Goal: Task Accomplishment & Management: Use online tool/utility

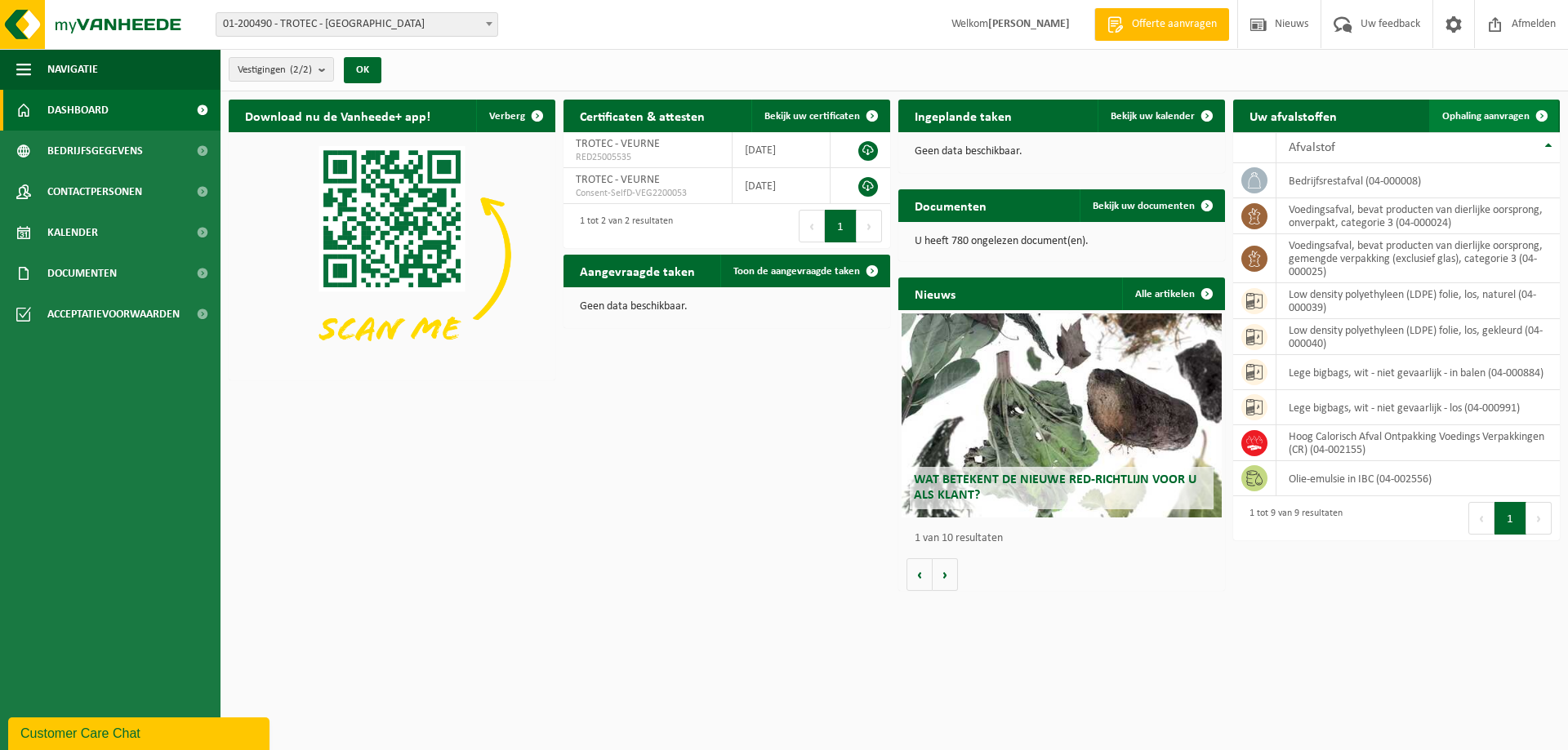
click at [1483, 113] on span "Ophaling aanvragen" at bounding box center [1486, 116] width 88 height 11
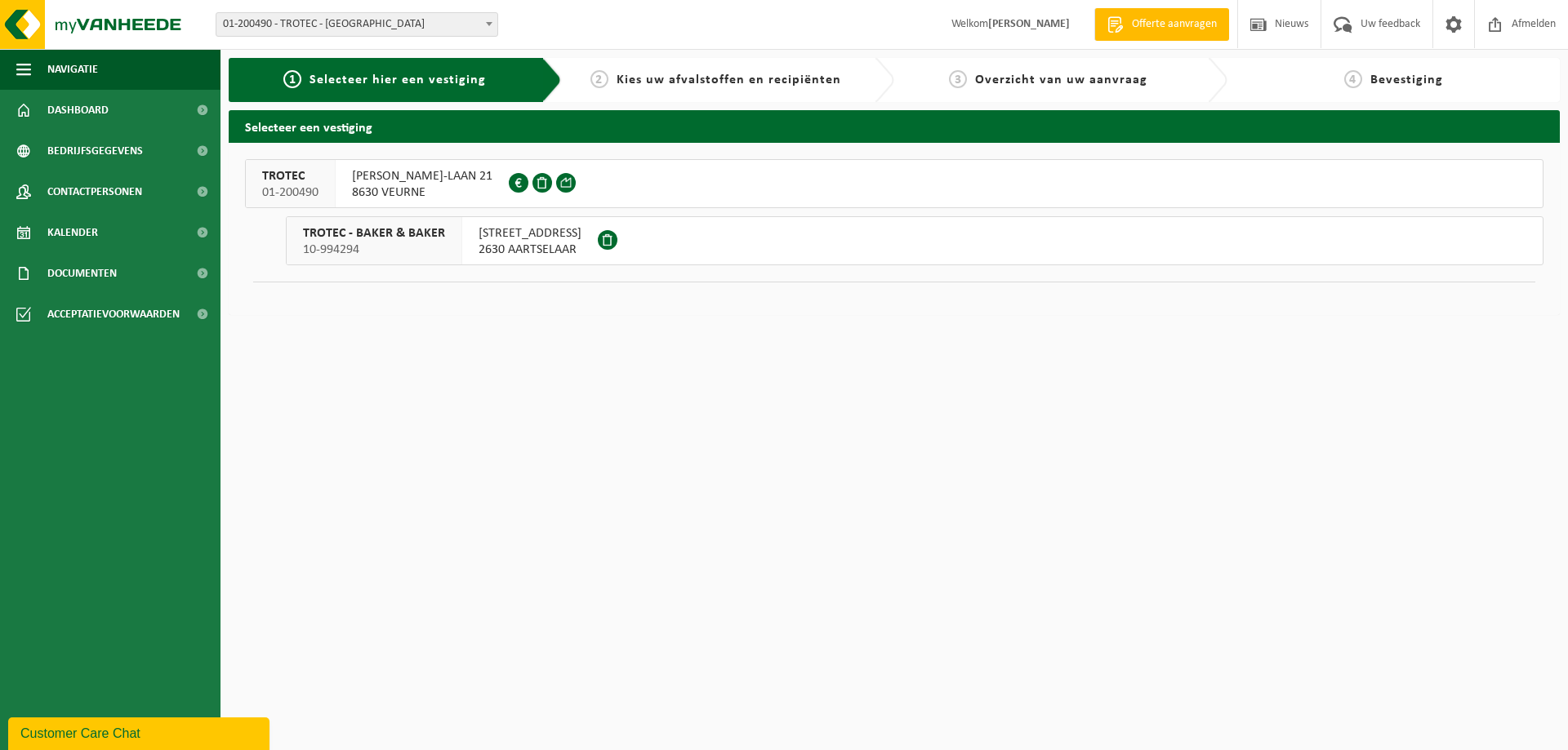
click at [390, 174] on span "ALBERT I-LAAN 21" at bounding box center [423, 176] width 141 height 16
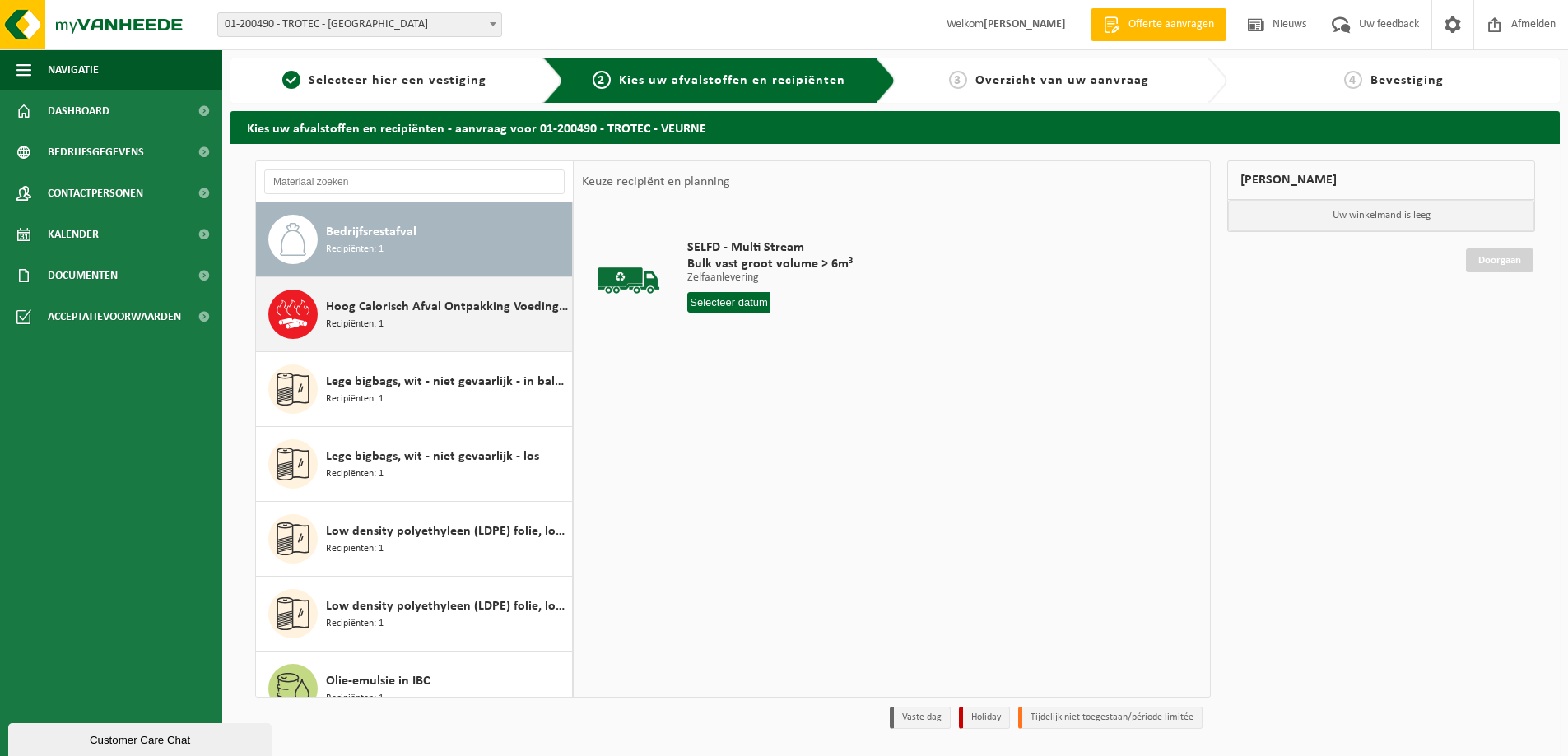
click at [375, 328] on span "Recipiënten: 1" at bounding box center [354, 325] width 57 height 16
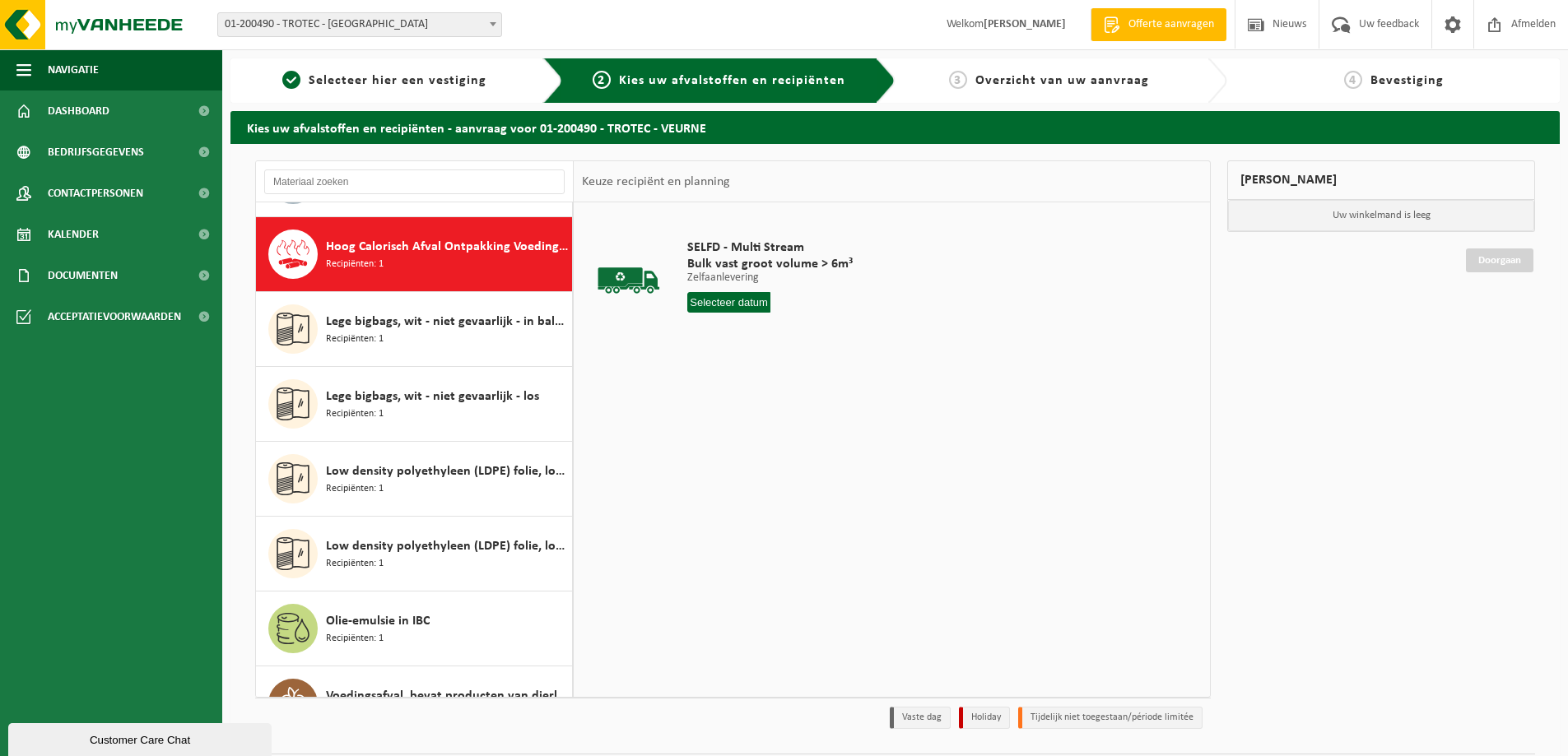
scroll to position [75, 0]
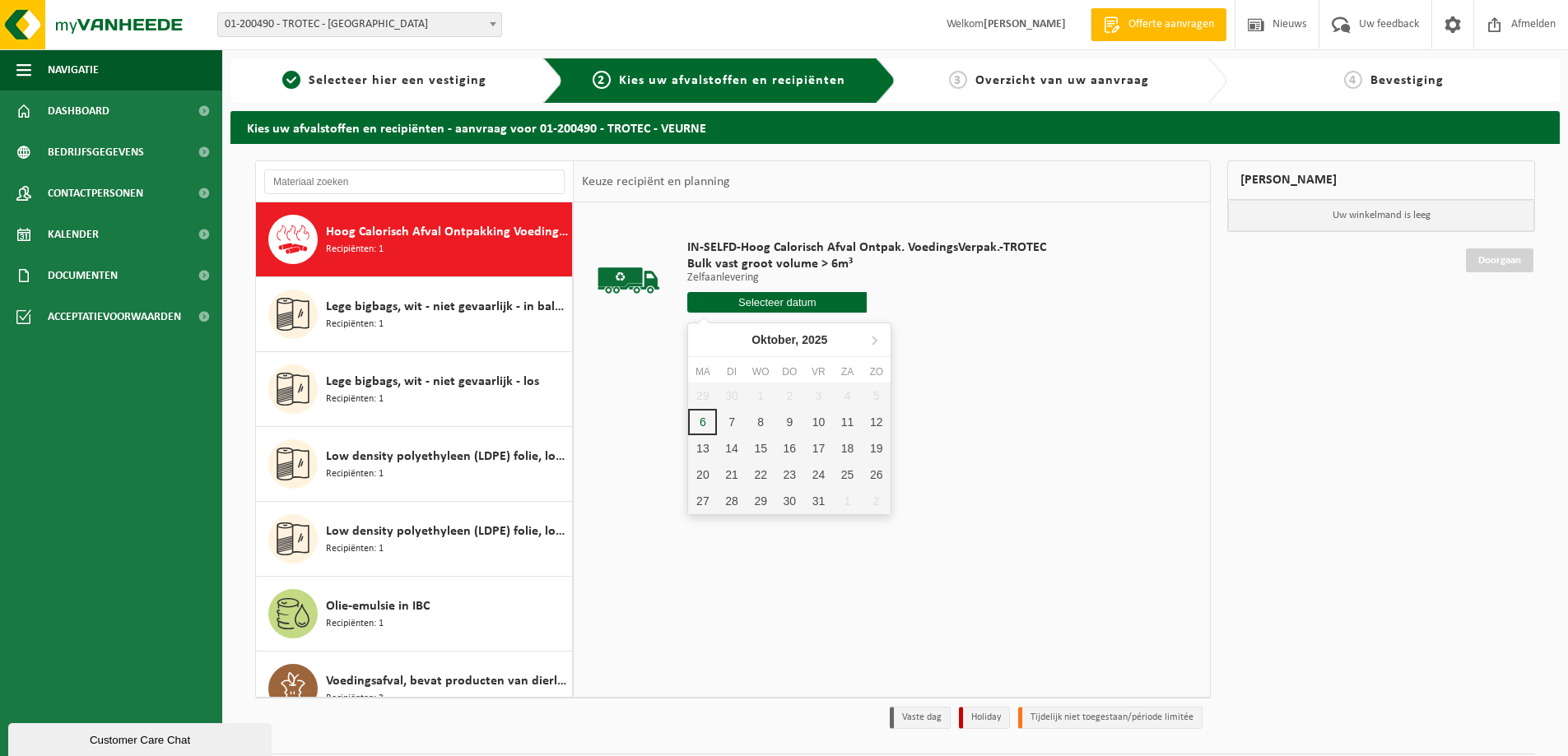
click at [726, 302] on input "text" at bounding box center [776, 302] width 180 height 20
click at [728, 424] on div "7" at bounding box center [732, 422] width 29 height 26
type input "Van 2025-10-07"
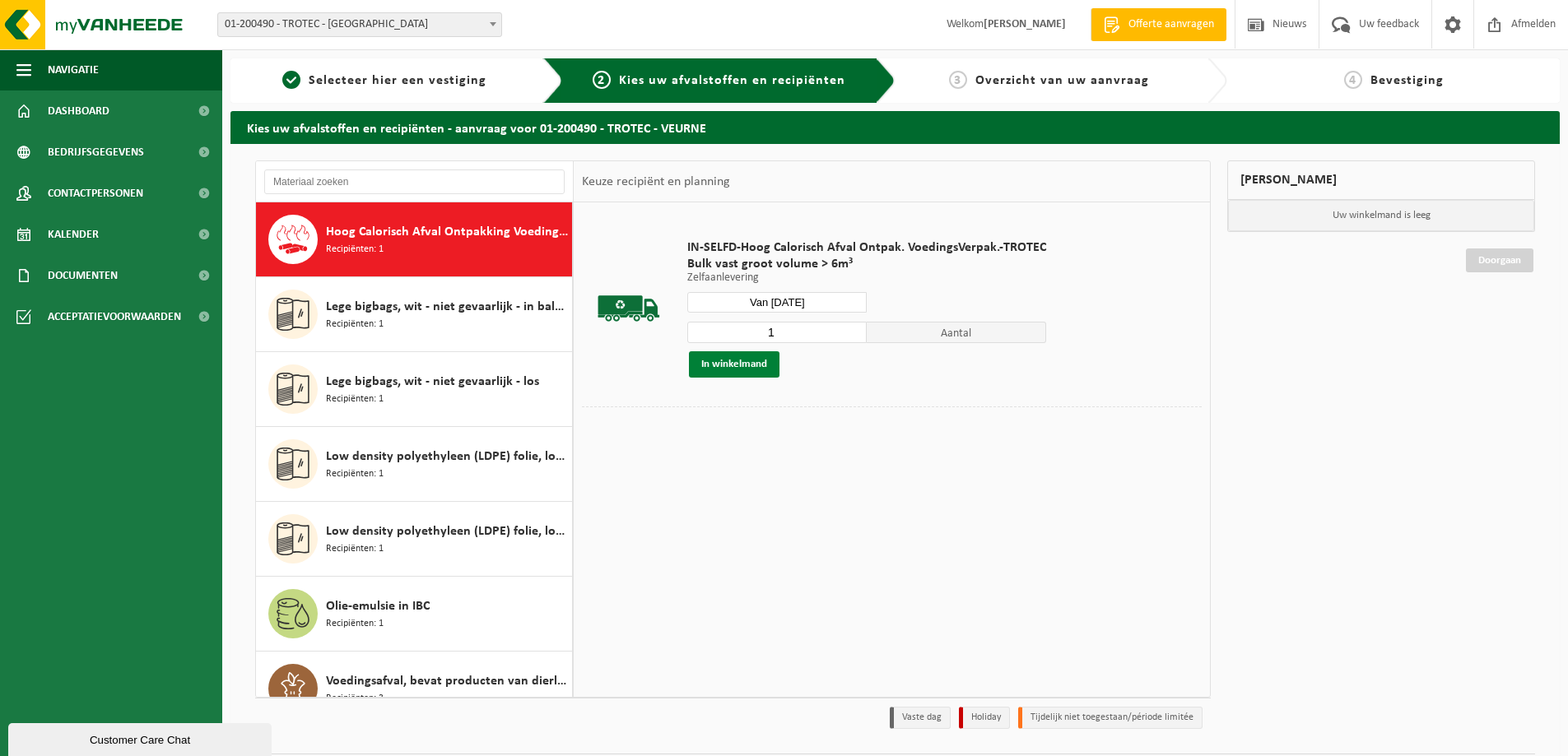
click at [756, 363] on button "In winkelmand" at bounding box center [734, 364] width 90 height 26
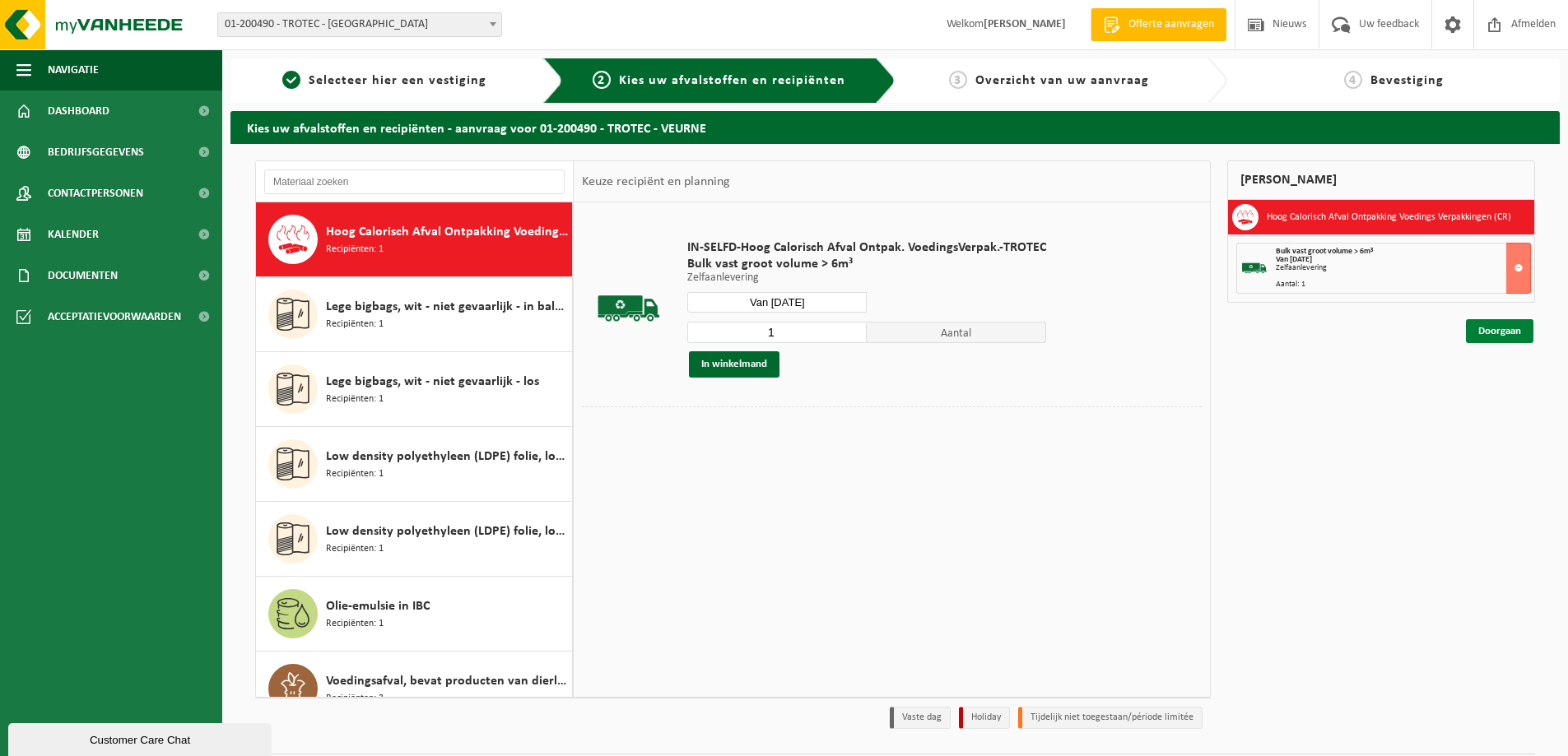
click at [1501, 328] on link "Doorgaan" at bounding box center [1500, 331] width 68 height 24
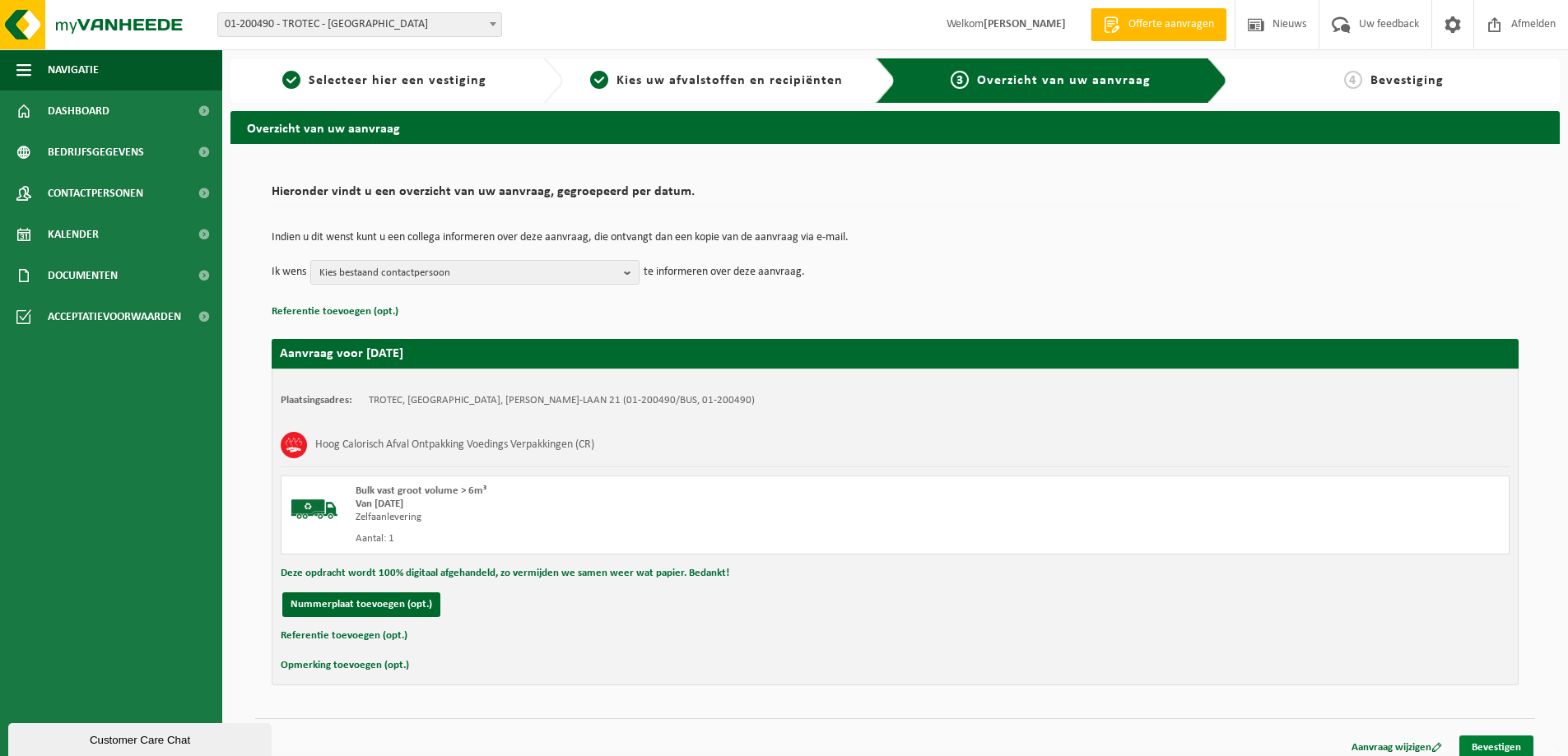
click at [1507, 742] on link "Bevestigen" at bounding box center [1496, 747] width 74 height 24
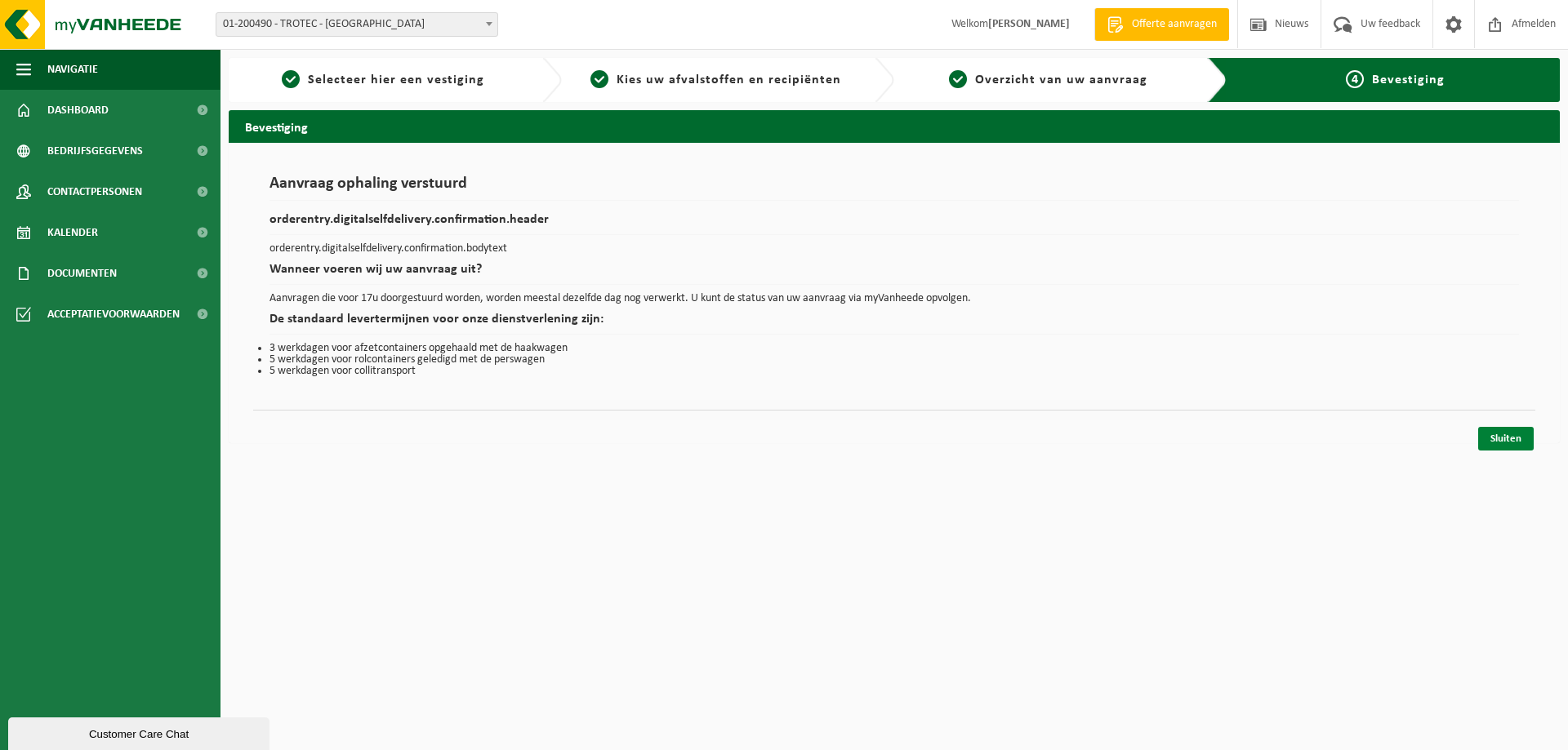
click at [1506, 438] on link "Sluiten" at bounding box center [1506, 439] width 56 height 24
